Goal: Transaction & Acquisition: Purchase product/service

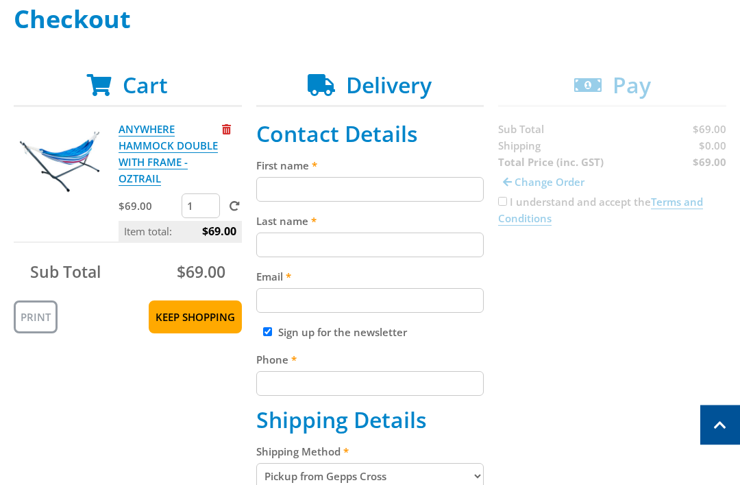
scroll to position [196, 0]
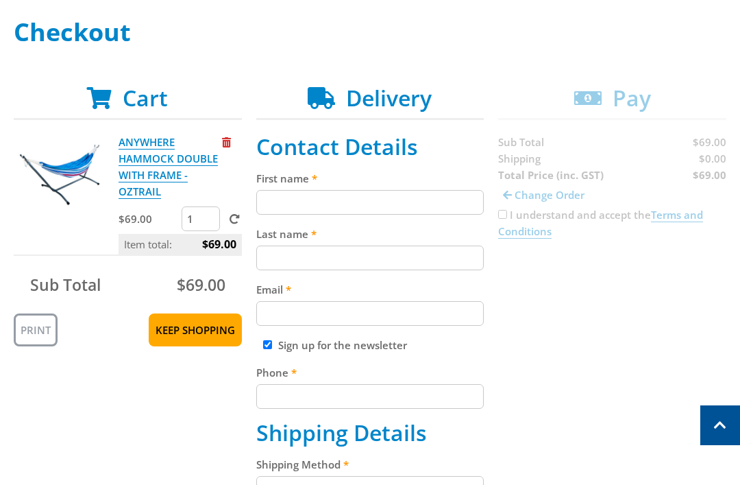
click at [419, 208] on input "First name" at bounding box center [370, 202] width 228 height 25
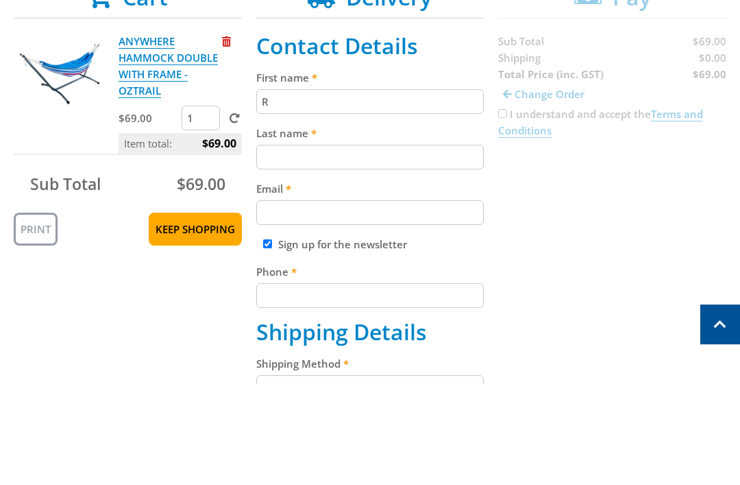
type input "Re"
type input "[PERSON_NAME]"
click at [398, 245] on input "Last name" at bounding box center [370, 257] width 228 height 25
type input "[PERSON_NAME]"
type input "[EMAIL_ADDRESS][DOMAIN_NAME]"
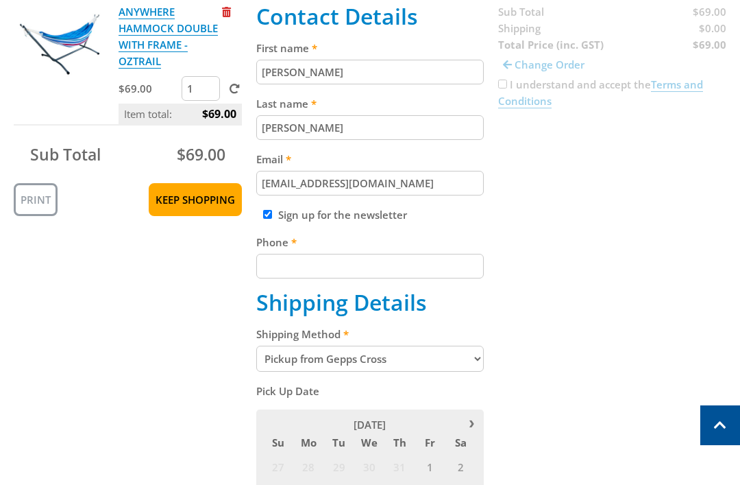
scroll to position [328, 0]
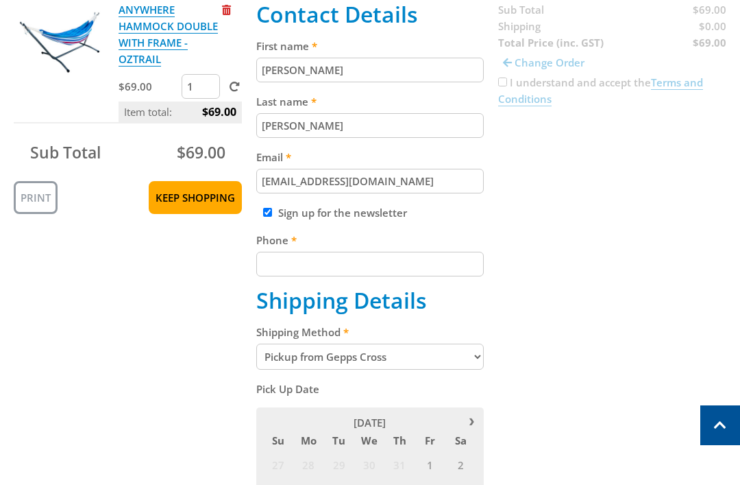
click at [383, 271] on input "Phone" at bounding box center [370, 264] width 228 height 25
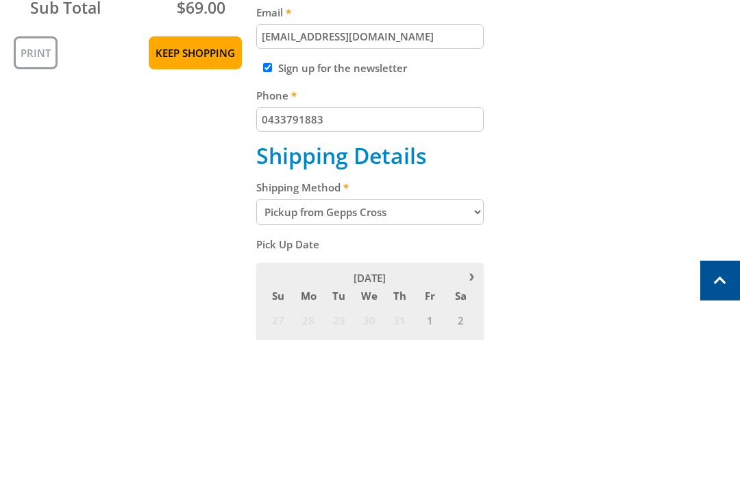
scroll to position [473, 0]
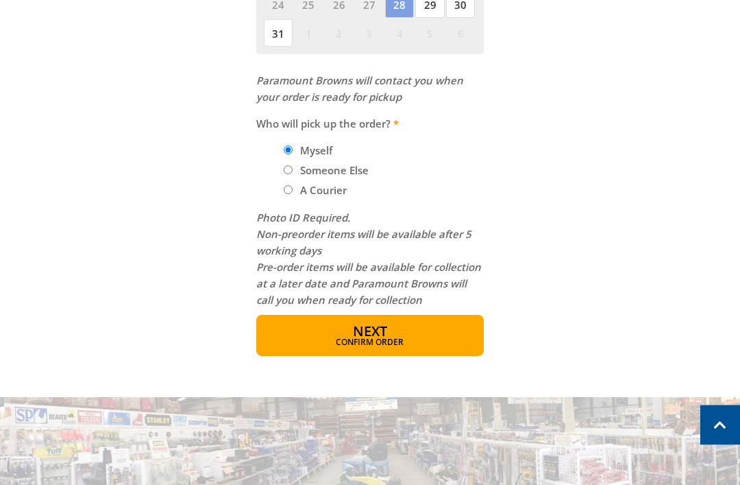
type input "0433791883"
click at [452, 341] on span "Confirm order" at bounding box center [370, 343] width 169 height 8
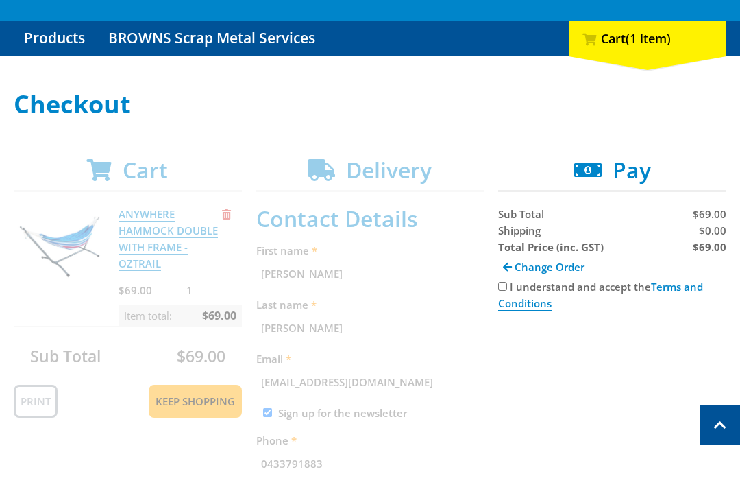
scroll to position [119, 0]
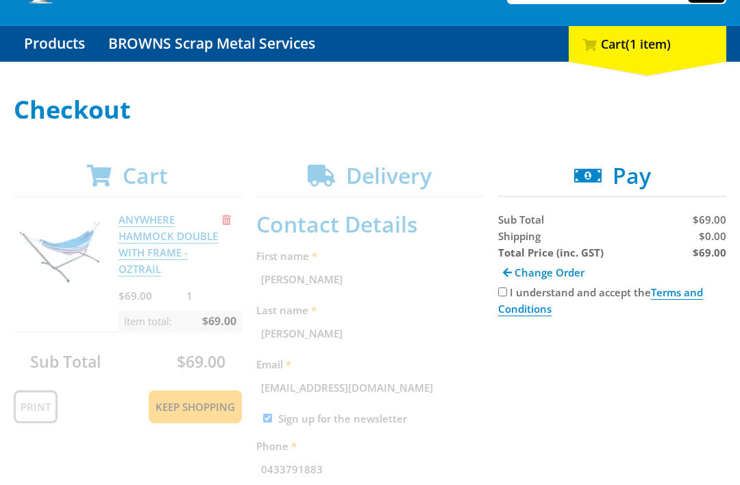
click at [504, 282] on link "Change Order" at bounding box center [543, 271] width 91 height 23
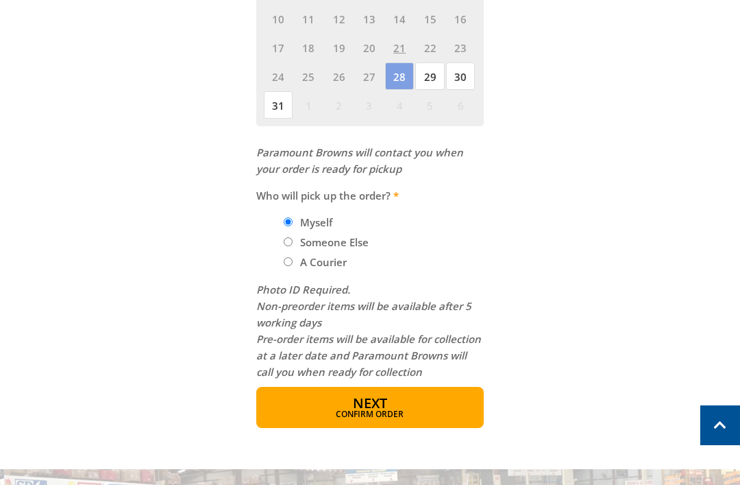
click at [422, 406] on button "Next Confirm order" at bounding box center [370, 407] width 228 height 41
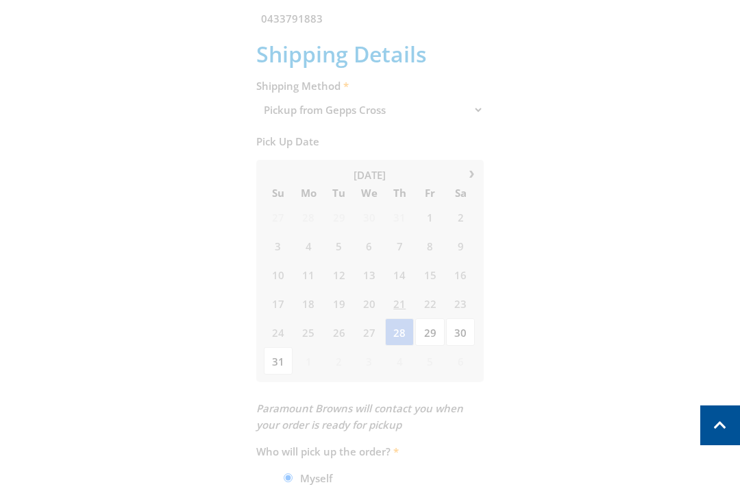
scroll to position [281, 0]
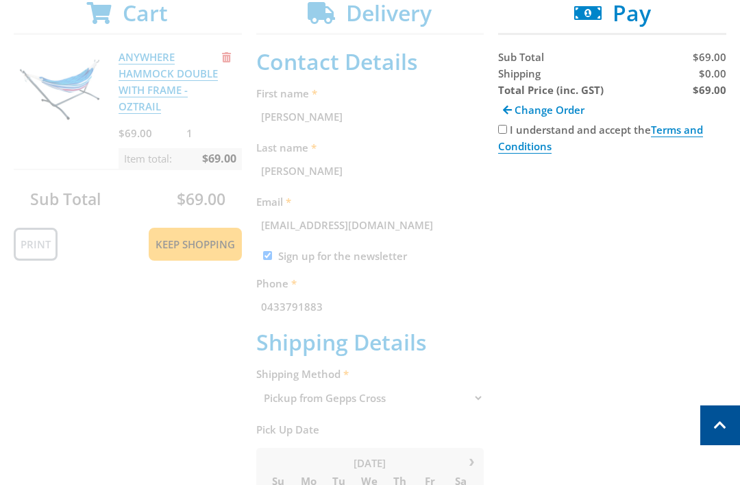
click at [507, 132] on input "I understand and accept the Terms and Conditions" at bounding box center [502, 129] width 9 height 9
checkbox input "true"
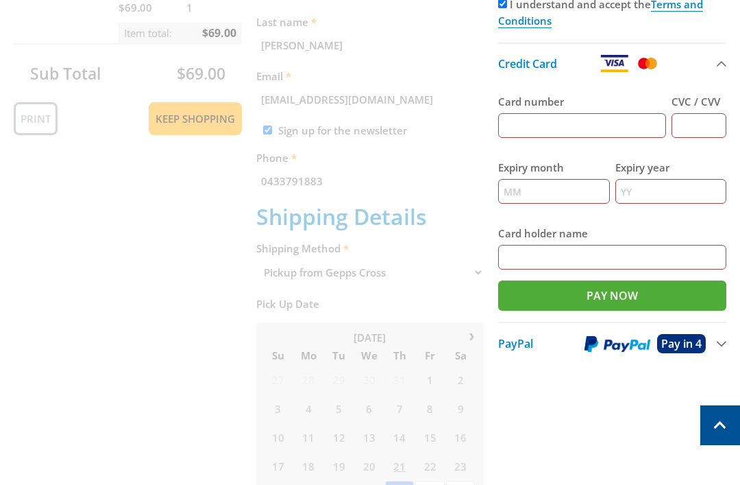
scroll to position [439, 0]
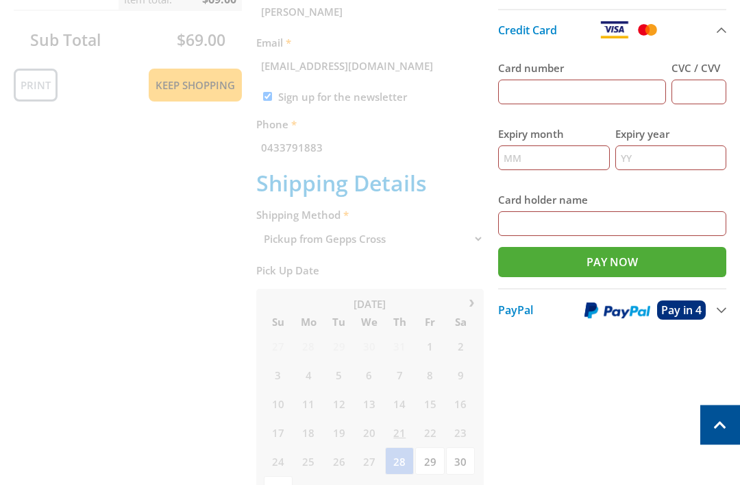
click at [722, 315] on button "PayPal Pay in 4" at bounding box center [612, 310] width 228 height 42
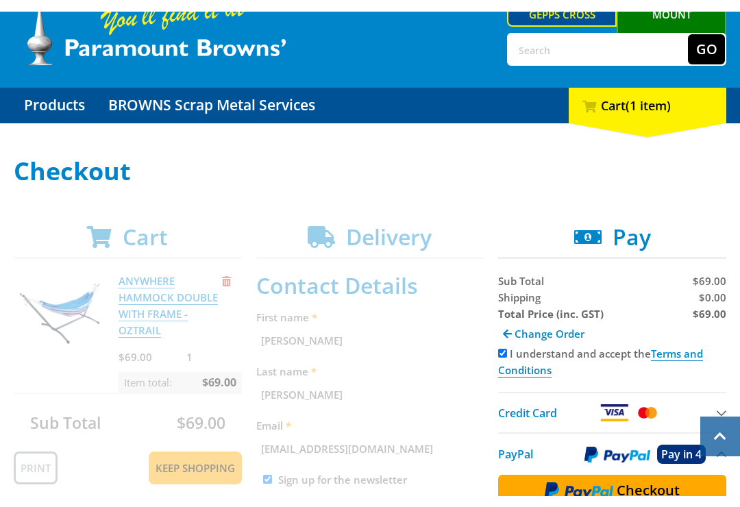
scroll to position [0, 0]
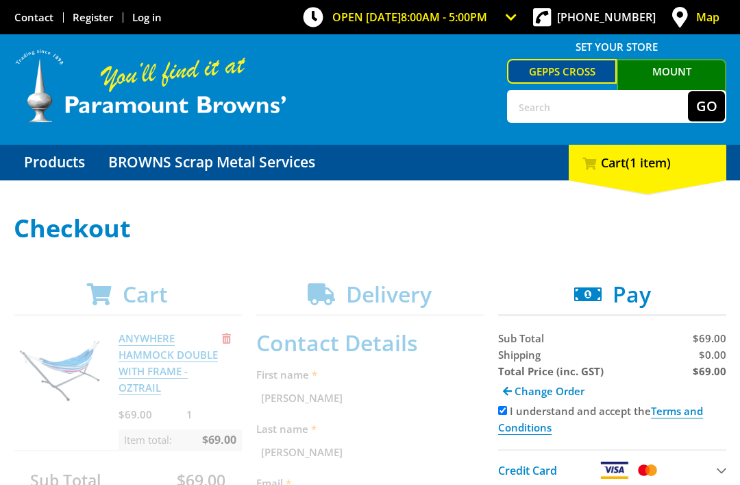
click at [687, 238] on h1 "Checkout" at bounding box center [370, 228] width 713 height 27
